Goal: Task Accomplishment & Management: Use online tool/utility

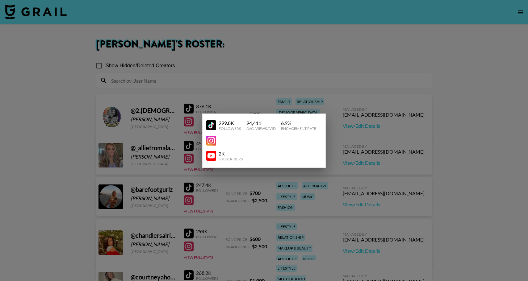
scroll to position [266, 0]
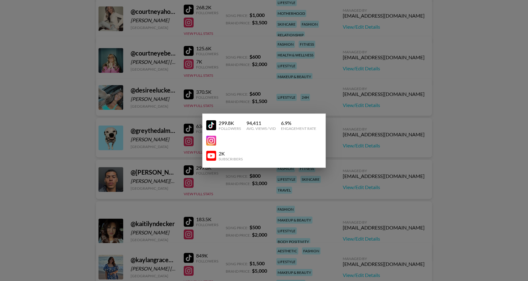
click at [354, 99] on div at bounding box center [264, 140] width 528 height 281
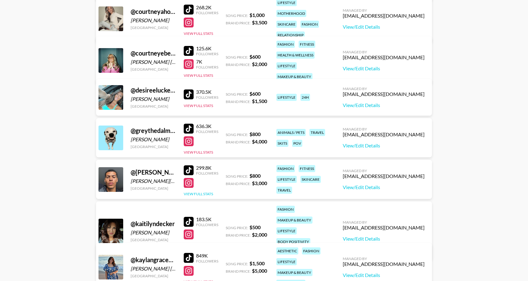
scroll to position [0, 0]
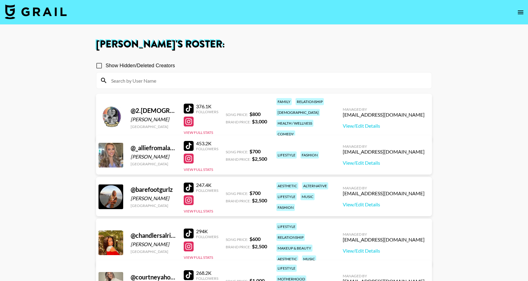
click at [39, 8] on img at bounding box center [36, 11] width 62 height 15
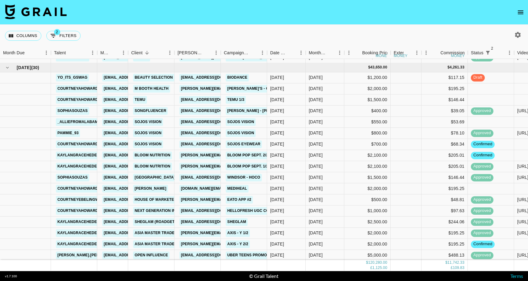
scroll to position [670, 0]
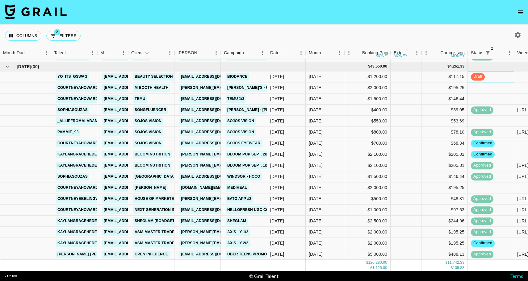
click at [498, 75] on div "draft" at bounding box center [491, 76] width 46 height 11
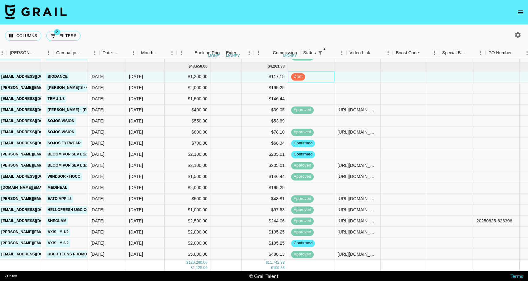
scroll to position [670, 198]
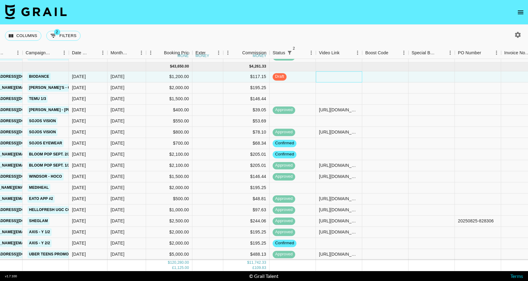
click at [331, 77] on div at bounding box center [339, 76] width 46 height 11
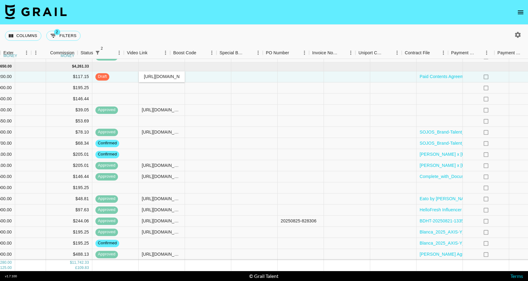
scroll to position [670, 390]
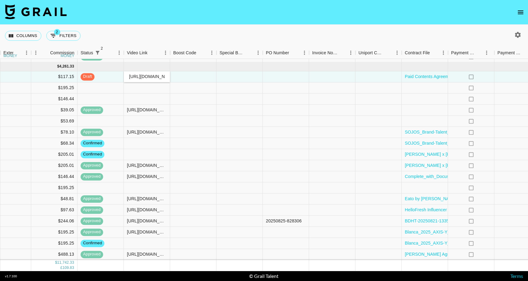
type input "[URL][DOMAIN_NAME]"
click at [194, 75] on div at bounding box center [193, 76] width 46 height 11
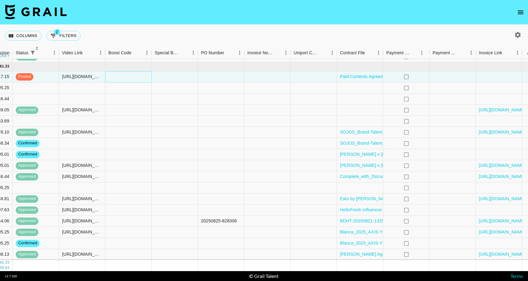
scroll to position [670, 474]
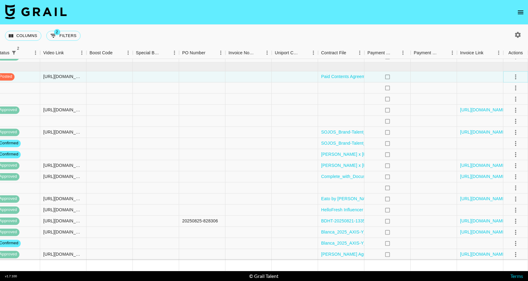
click at [517, 75] on icon "select merge strategy" at bounding box center [515, 76] width 7 height 7
click at [501, 133] on div "Approve" at bounding box center [502, 134] width 19 height 7
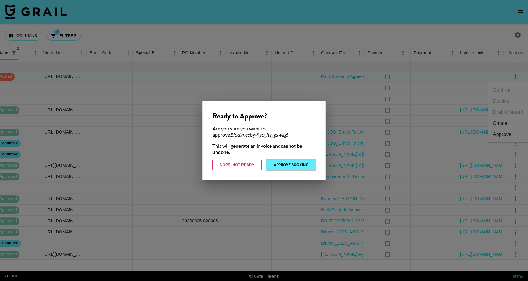
click at [293, 164] on button "Approve Booking" at bounding box center [291, 165] width 49 height 10
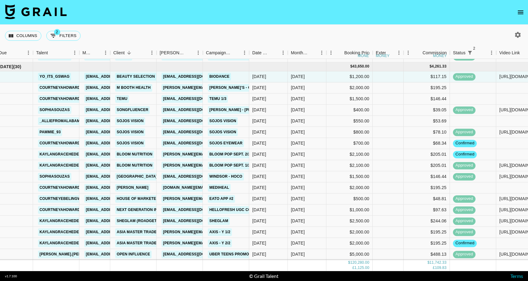
scroll to position [670, 0]
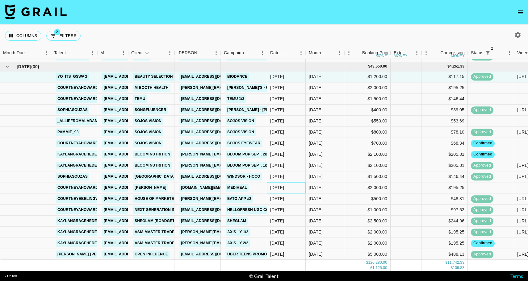
click at [284, 191] on div "[DATE]" at bounding box center [277, 188] width 14 height 6
